Goal: Check status: Check status

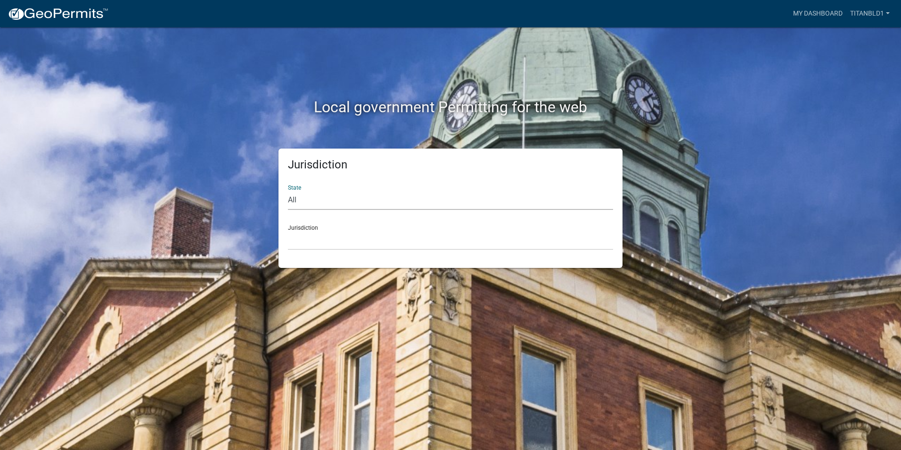
click at [352, 196] on select "All [US_STATE] [US_STATE] [US_STATE] [US_STATE] [US_STATE] [US_STATE] [US_STATE…" at bounding box center [450, 199] width 325 height 19
select select "[US_STATE]"
click at [288, 190] on select "All [US_STATE] [US_STATE] [US_STATE] [US_STATE] [US_STATE] [US_STATE] [US_STATE…" at bounding box center [450, 199] width 325 height 19
click at [319, 240] on select "[GEOGRAPHIC_DATA], [US_STATE][PERSON_NAME][GEOGRAPHIC_DATA], [US_STATE][PERSON_…" at bounding box center [450, 239] width 325 height 19
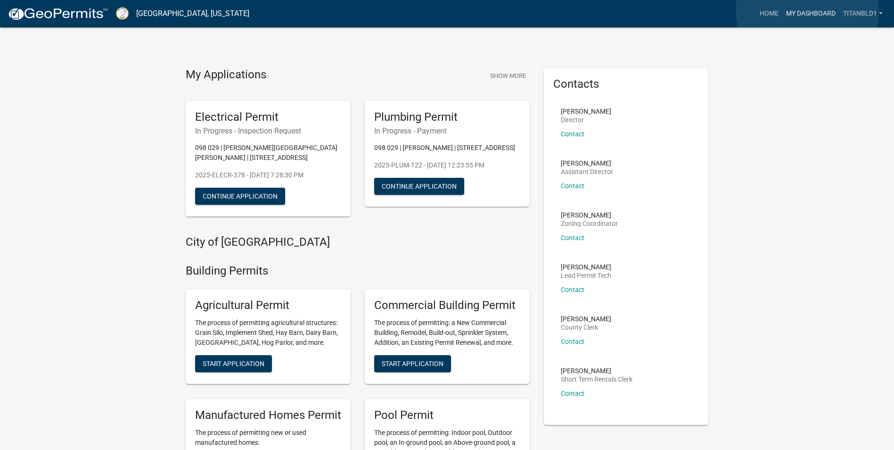
click at [807, 10] on link "My Dashboard" at bounding box center [810, 14] width 57 height 18
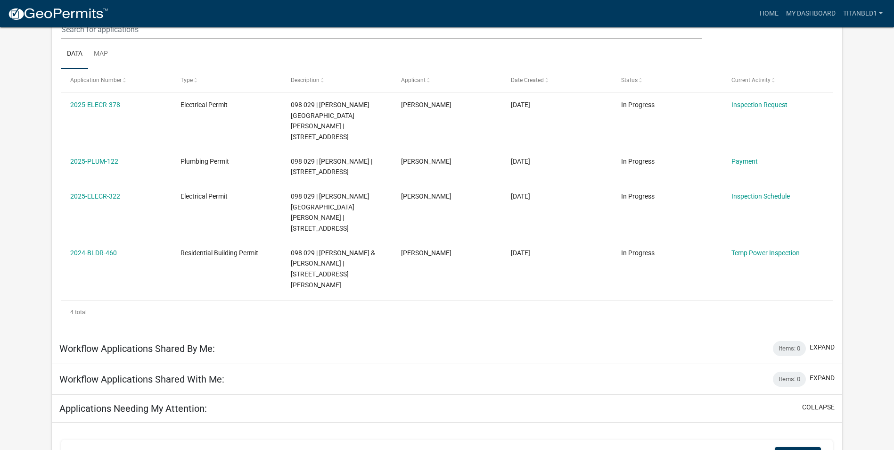
scroll to position [125, 0]
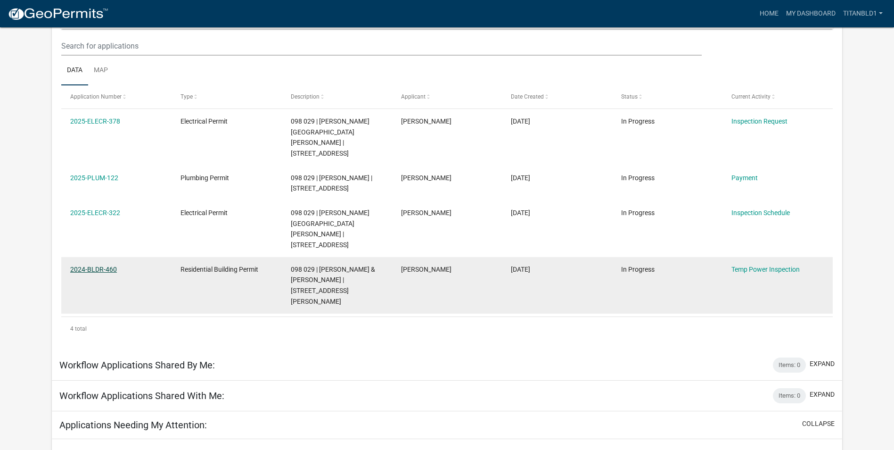
click at [97, 265] on link "2024-BLDR-460" at bounding box center [93, 269] width 47 height 8
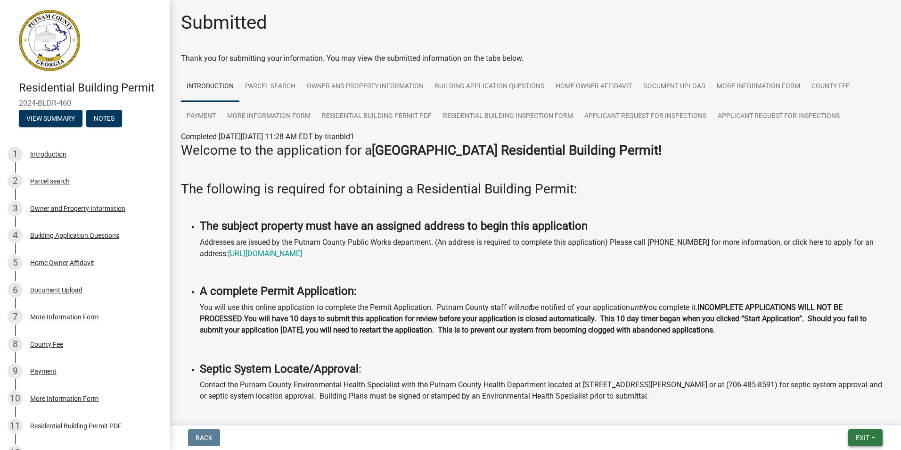
click at [866, 438] on span "Exit" at bounding box center [863, 438] width 14 height 8
click at [840, 412] on button "Save & Exit" at bounding box center [844, 413] width 75 height 23
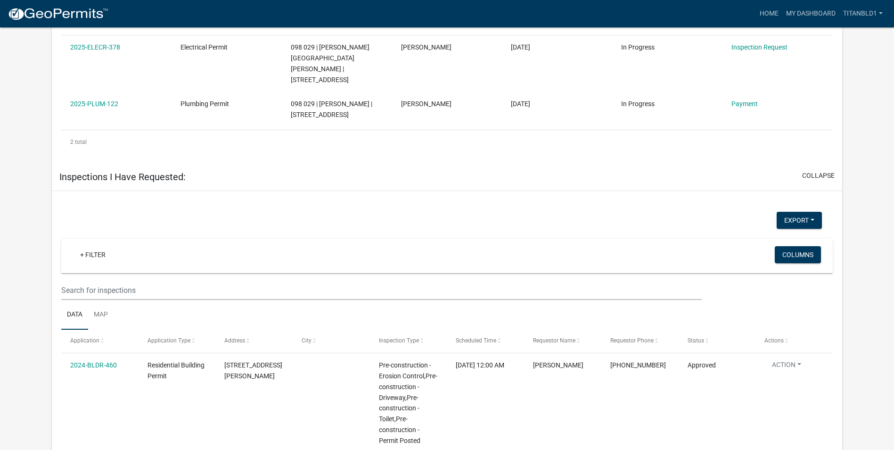
scroll to position [754, 0]
